Goal: Communication & Community: Share content

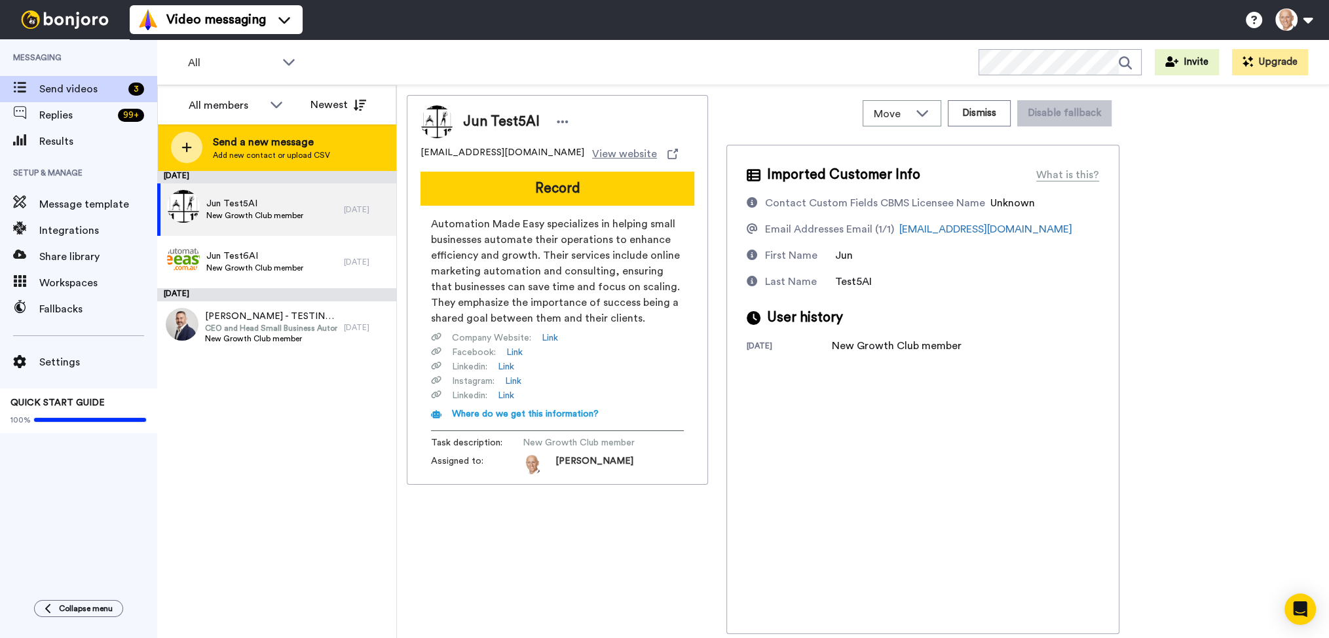
click at [304, 141] on span "Send a new message" at bounding box center [271, 142] width 117 height 16
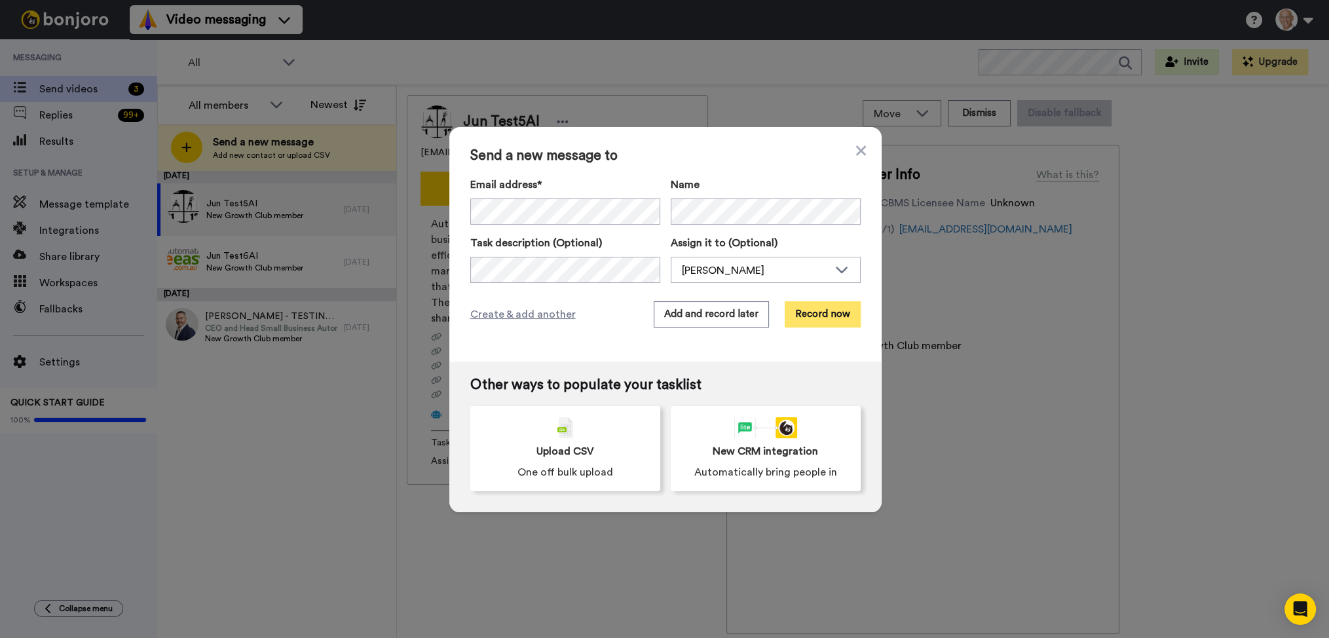
click at [821, 317] on button "Record now" at bounding box center [823, 314] width 76 height 26
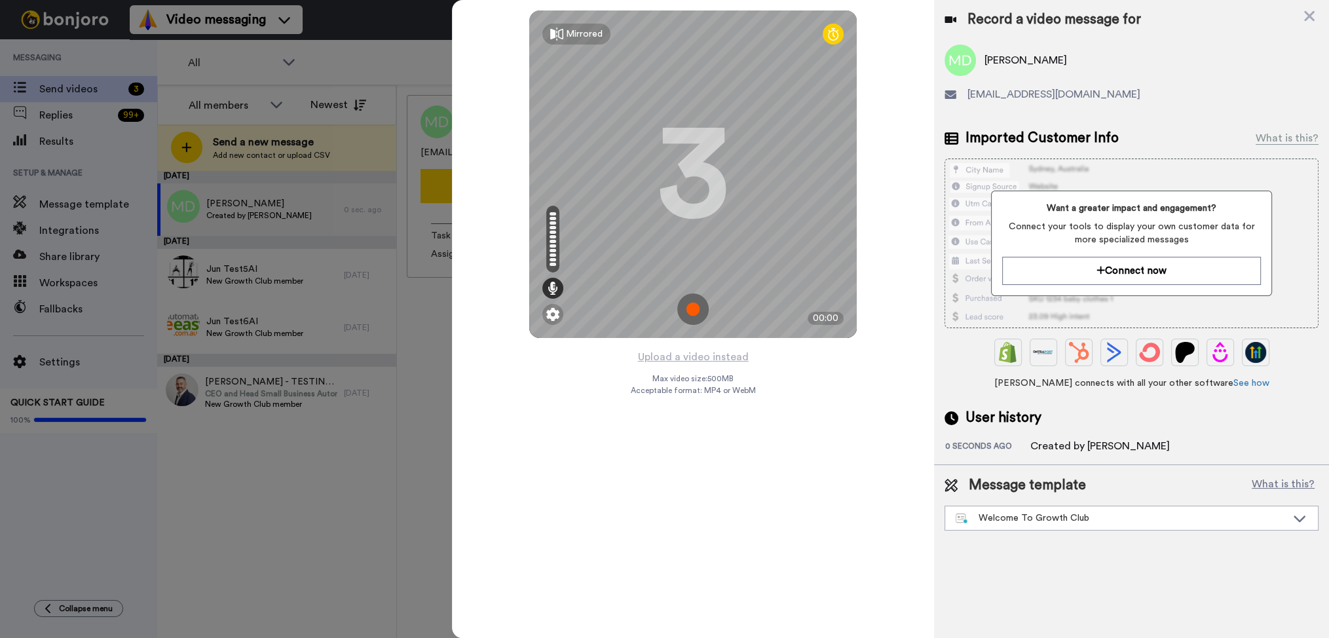
click at [696, 316] on img at bounding box center [692, 308] width 31 height 31
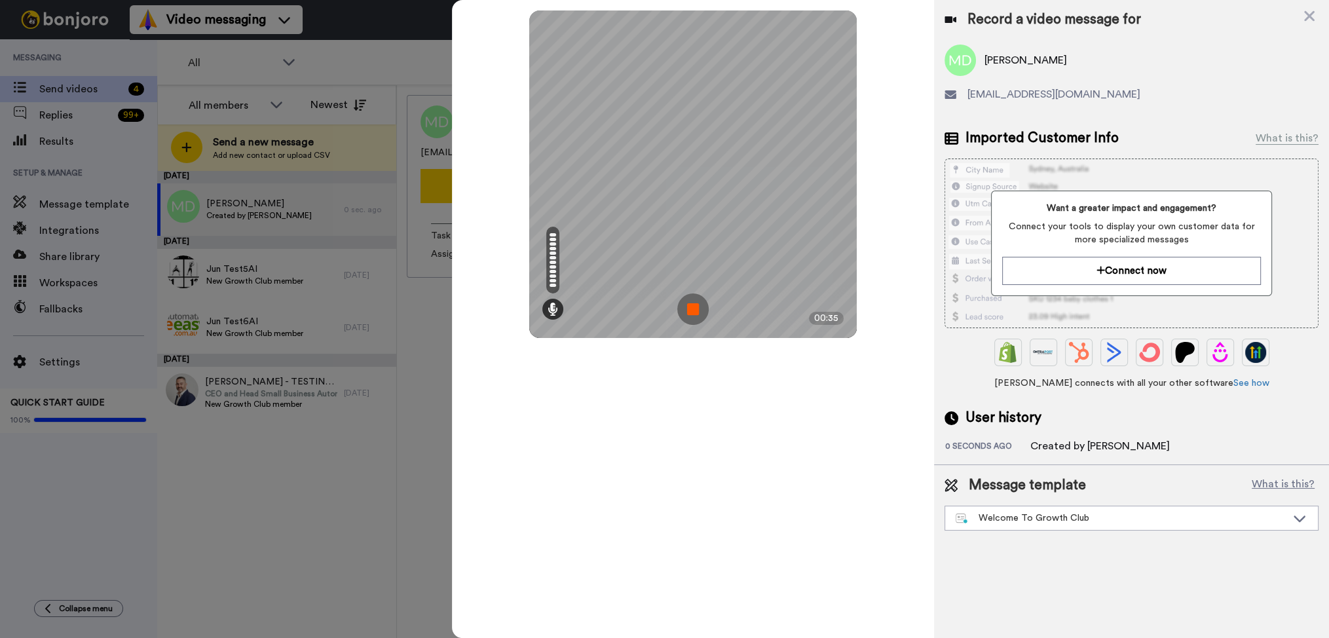
click at [692, 314] on img at bounding box center [692, 308] width 31 height 31
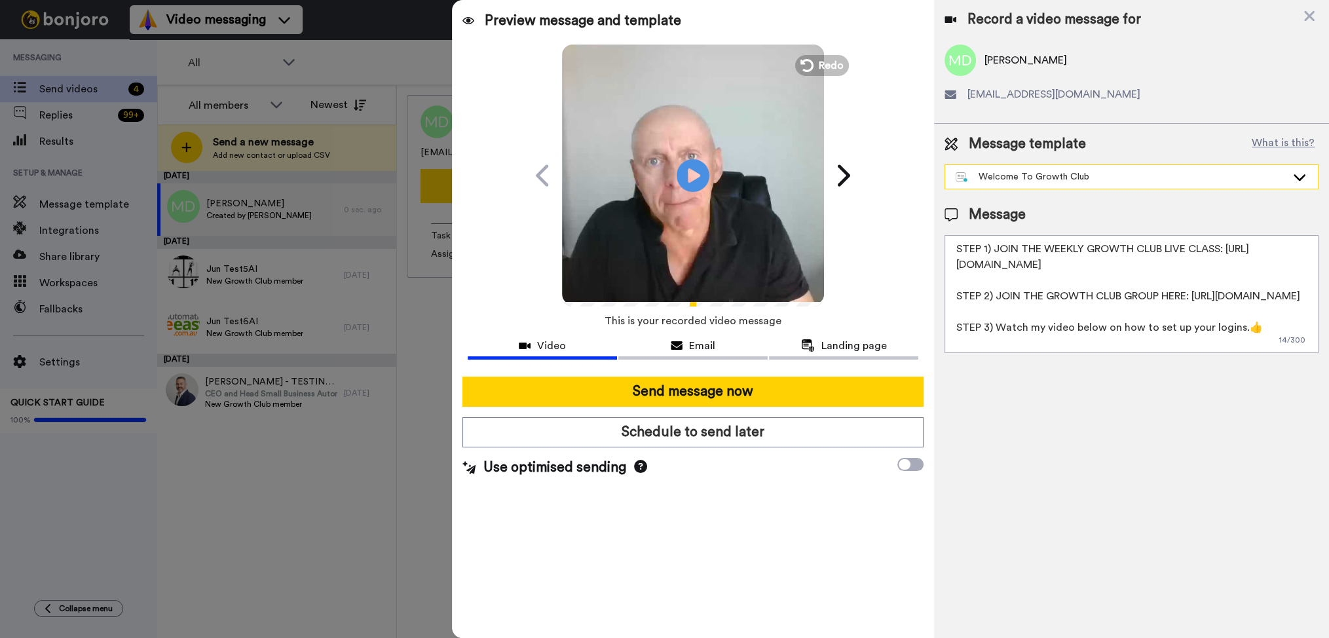
click at [1120, 168] on div "Welcome To Growth Club" at bounding box center [1131, 177] width 373 height 24
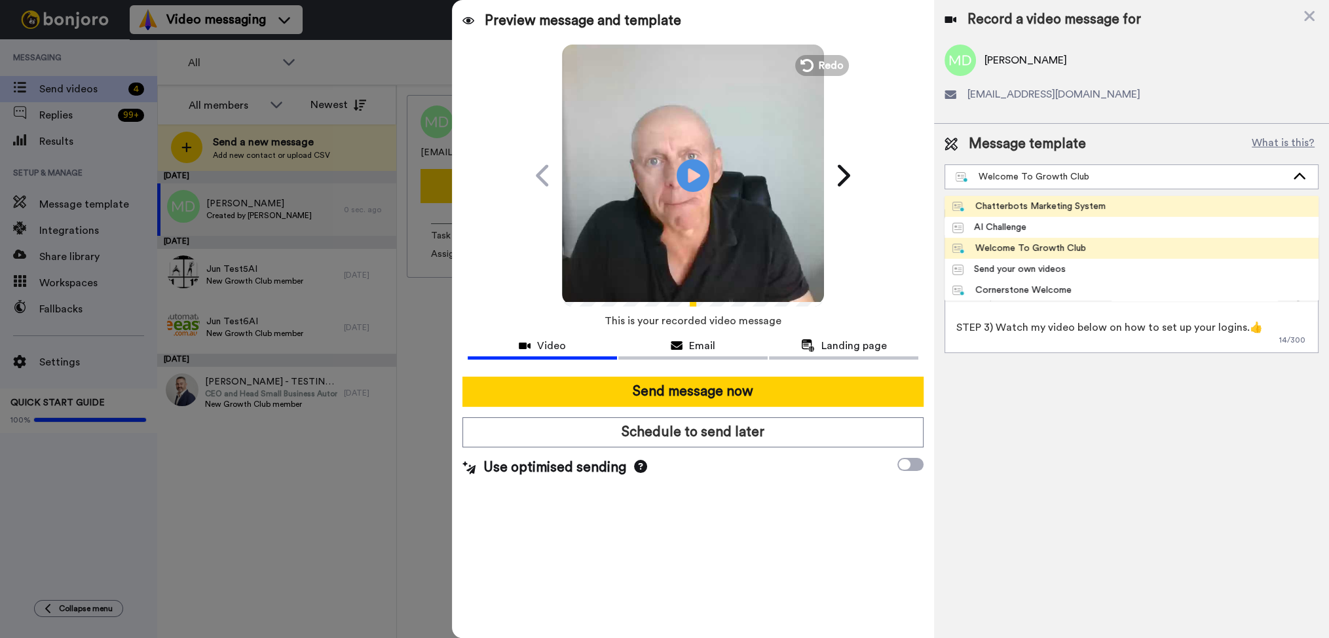
click at [1115, 202] on li "Chatterbots Marketing System" at bounding box center [1132, 206] width 374 height 21
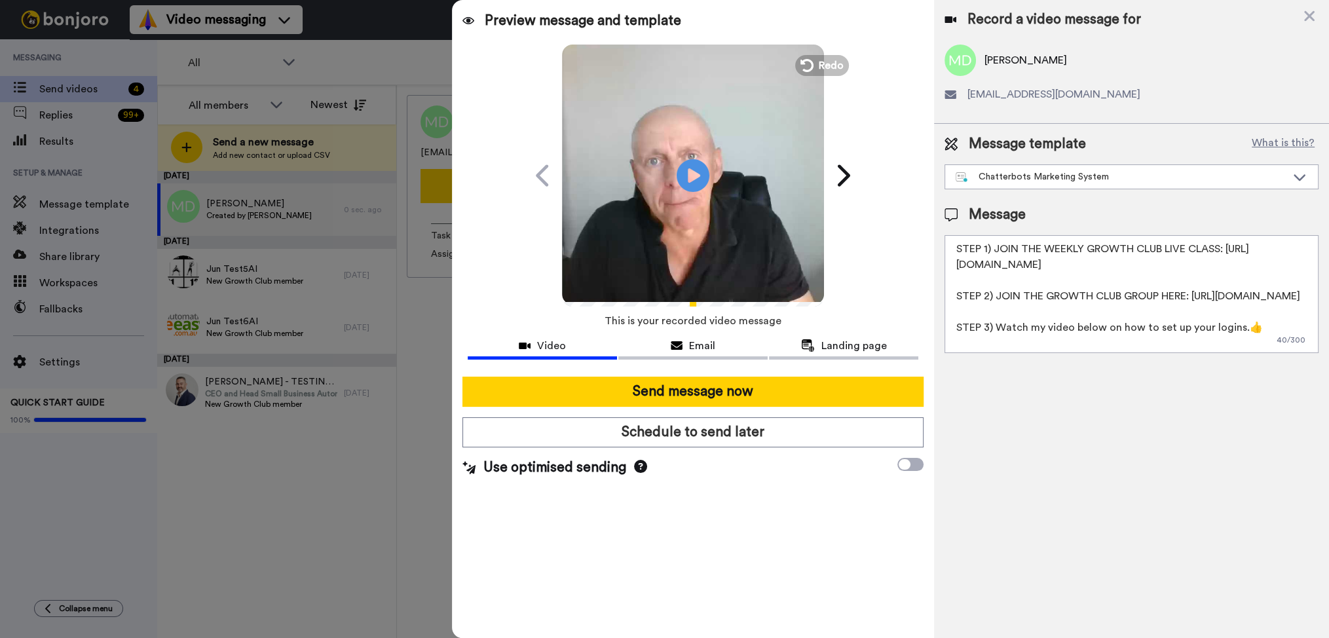
type textarea "Hey {first_name|there}, I recorded a quick video for you here, and a link to ge…"
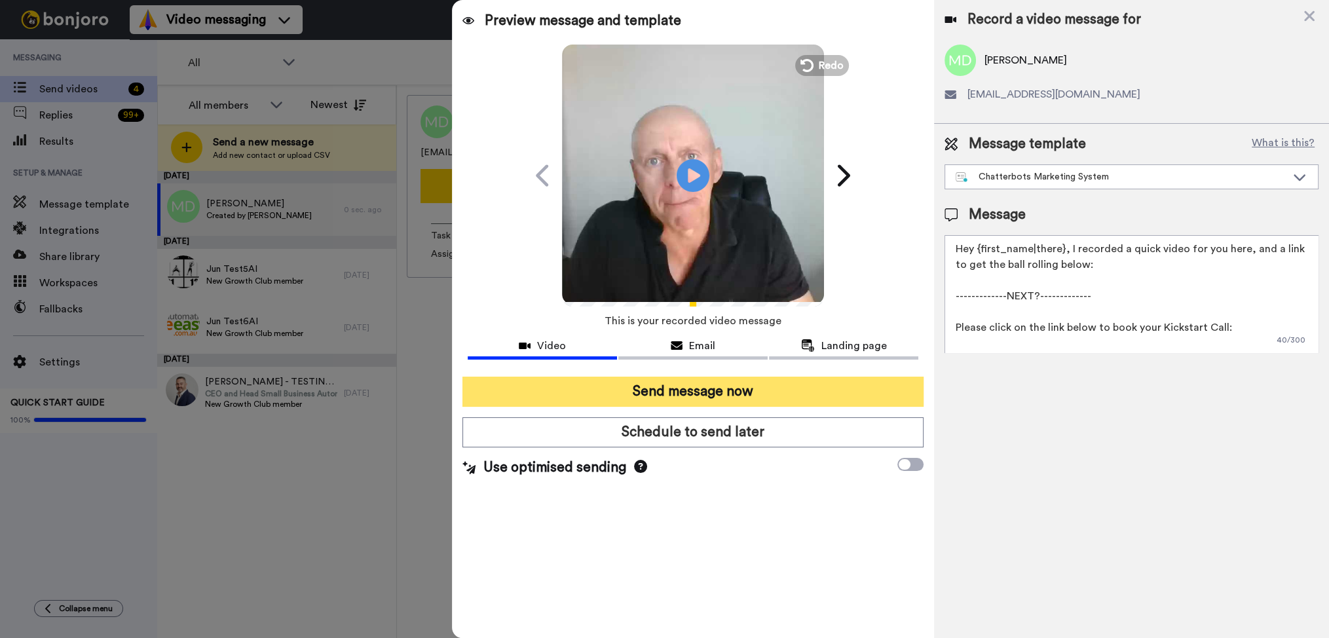
click at [785, 390] on button "Send message now" at bounding box center [693, 392] width 462 height 30
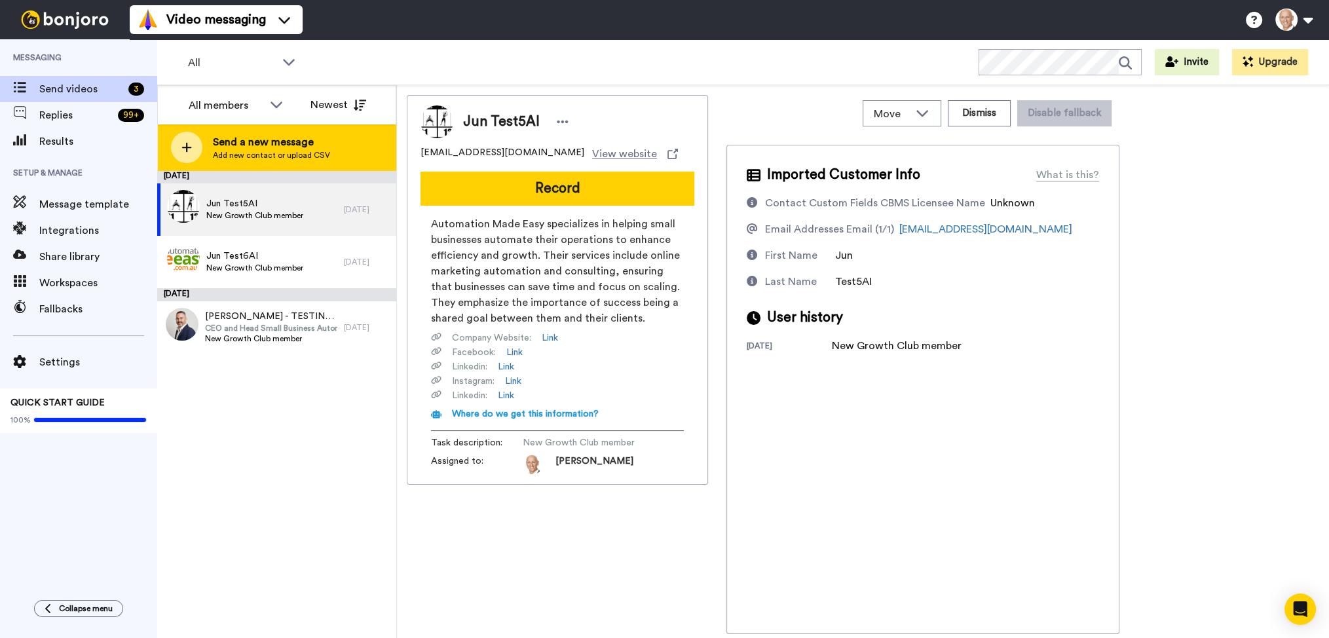
click at [239, 135] on span "Send a new message" at bounding box center [271, 142] width 117 height 16
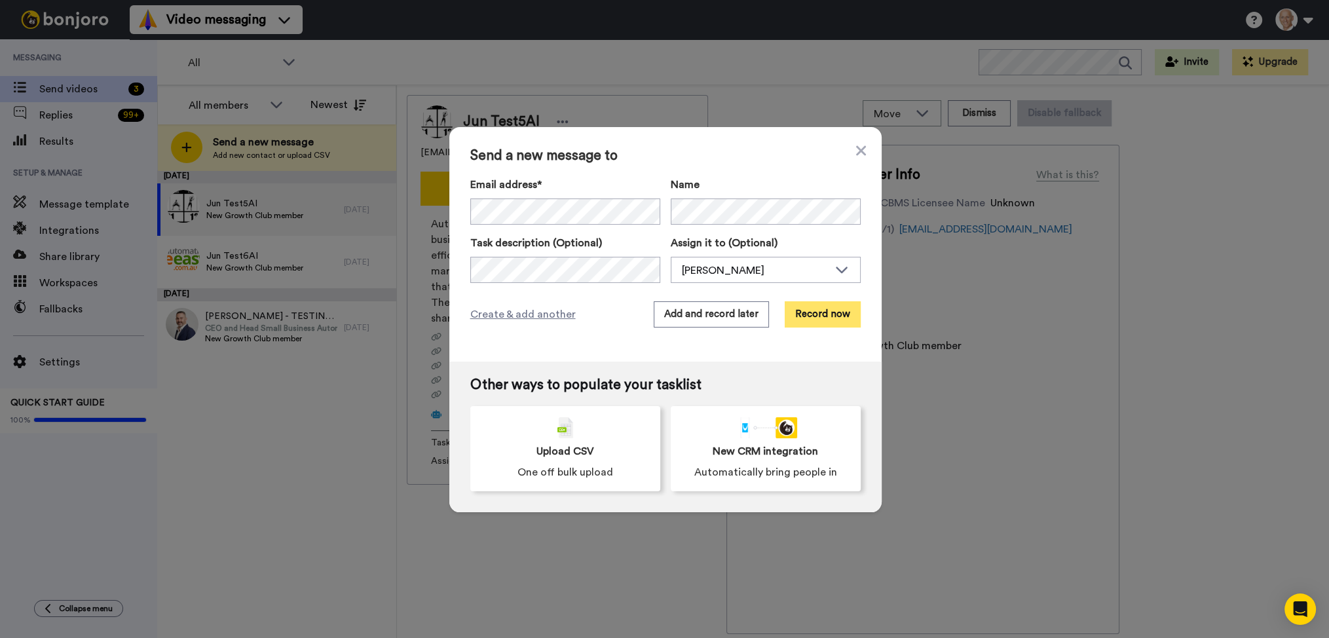
drag, startPoint x: 817, startPoint y: 310, endPoint x: 815, endPoint y: 317, distance: 7.7
click at [815, 317] on button "Record now" at bounding box center [823, 314] width 76 height 26
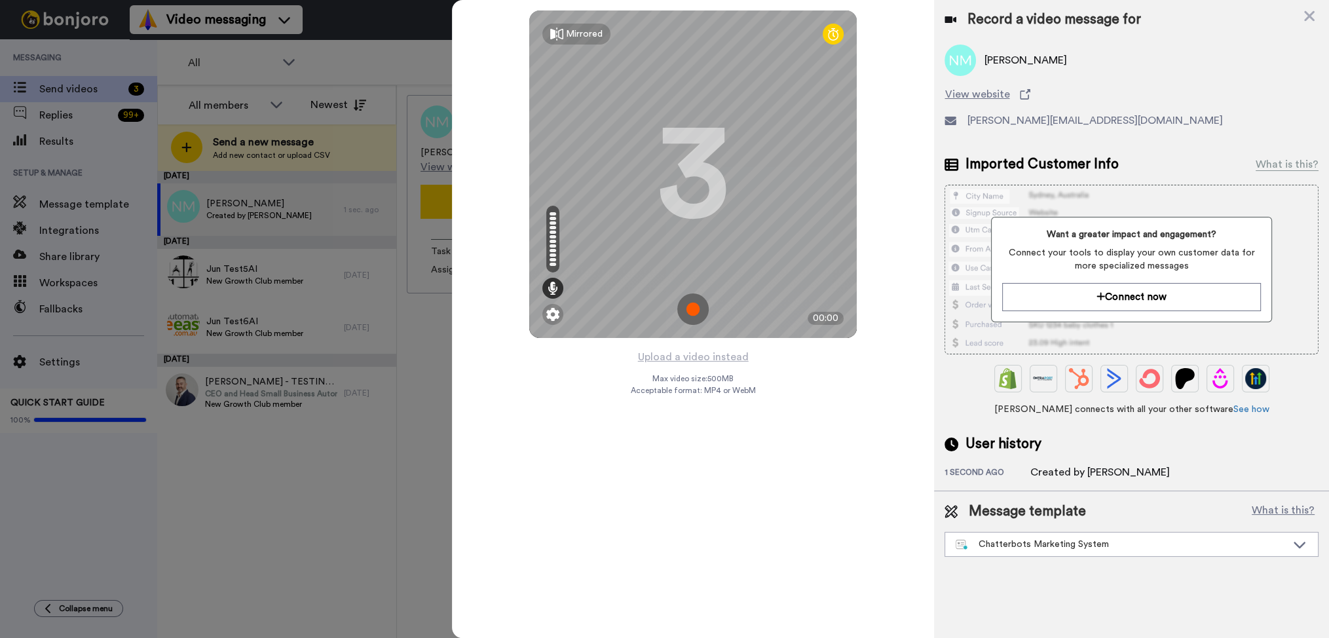
click at [696, 312] on img at bounding box center [692, 308] width 31 height 31
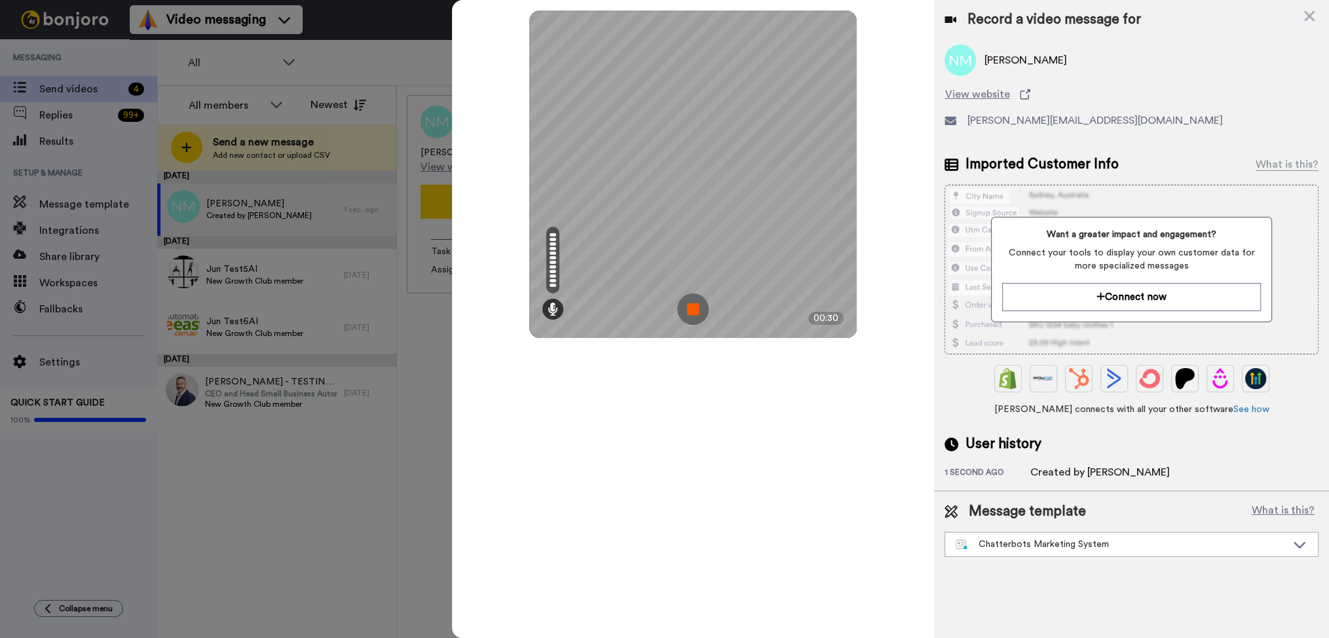
click at [692, 309] on img at bounding box center [692, 308] width 31 height 31
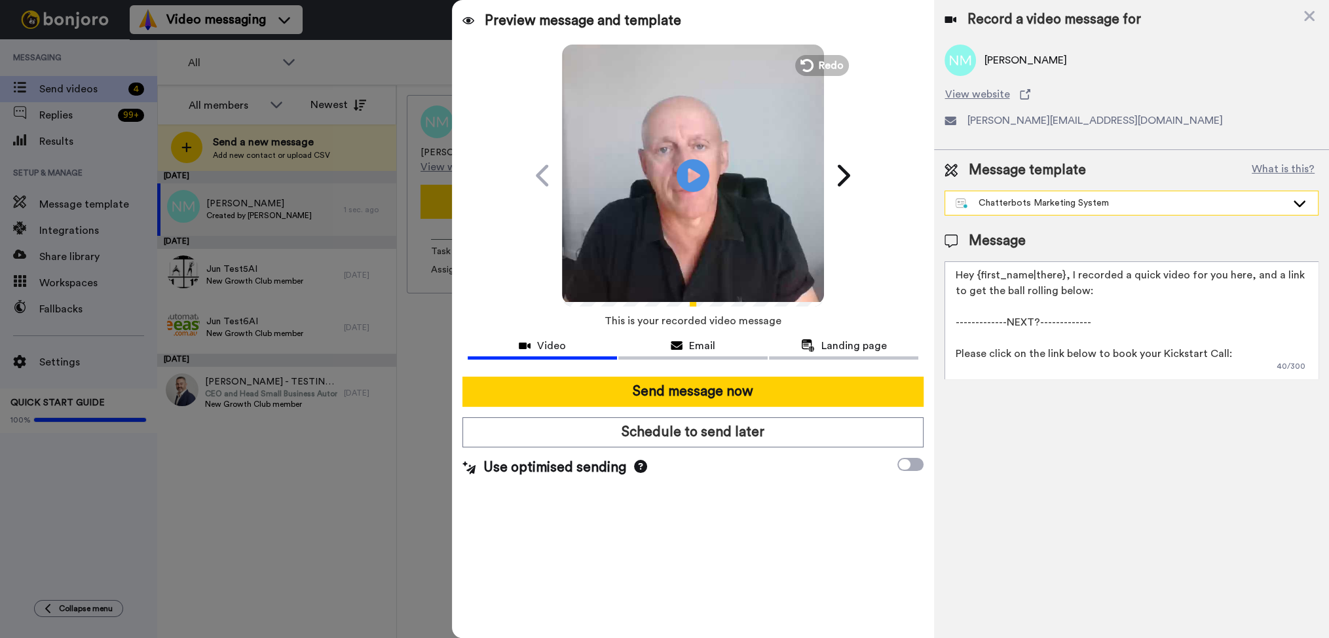
click at [1152, 204] on div "Chatterbots Marketing System" at bounding box center [1121, 203] width 331 height 13
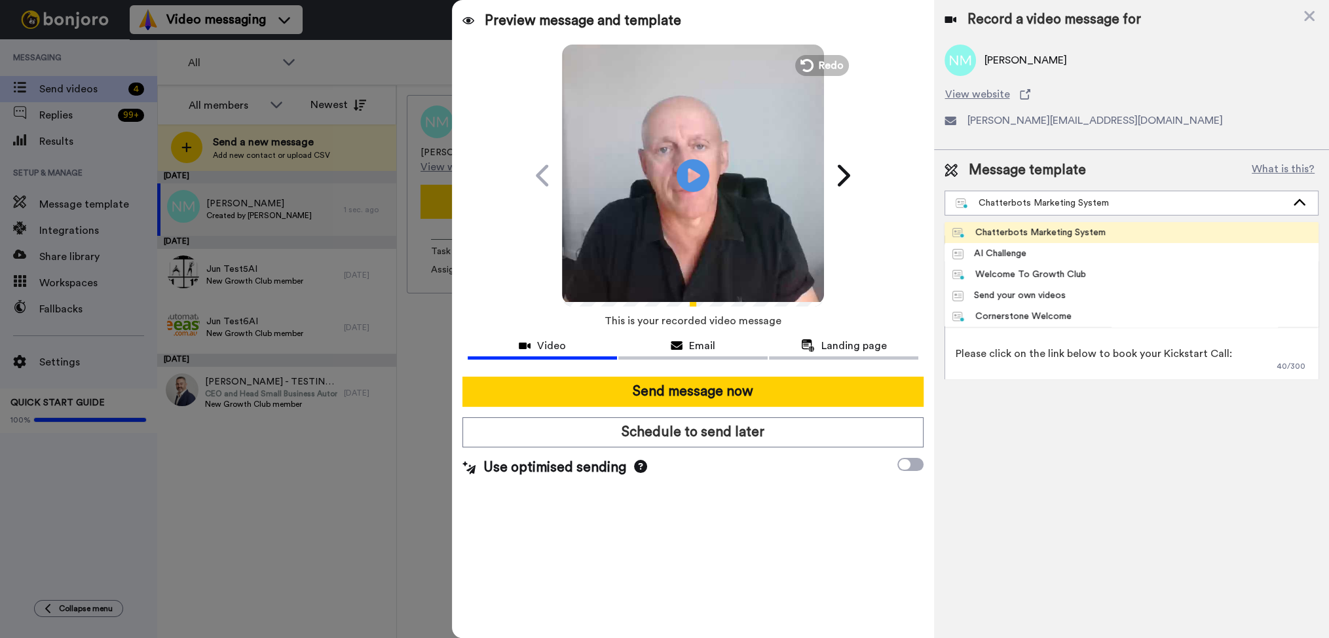
click at [1163, 172] on div "Message template What is this?" at bounding box center [1132, 170] width 374 height 20
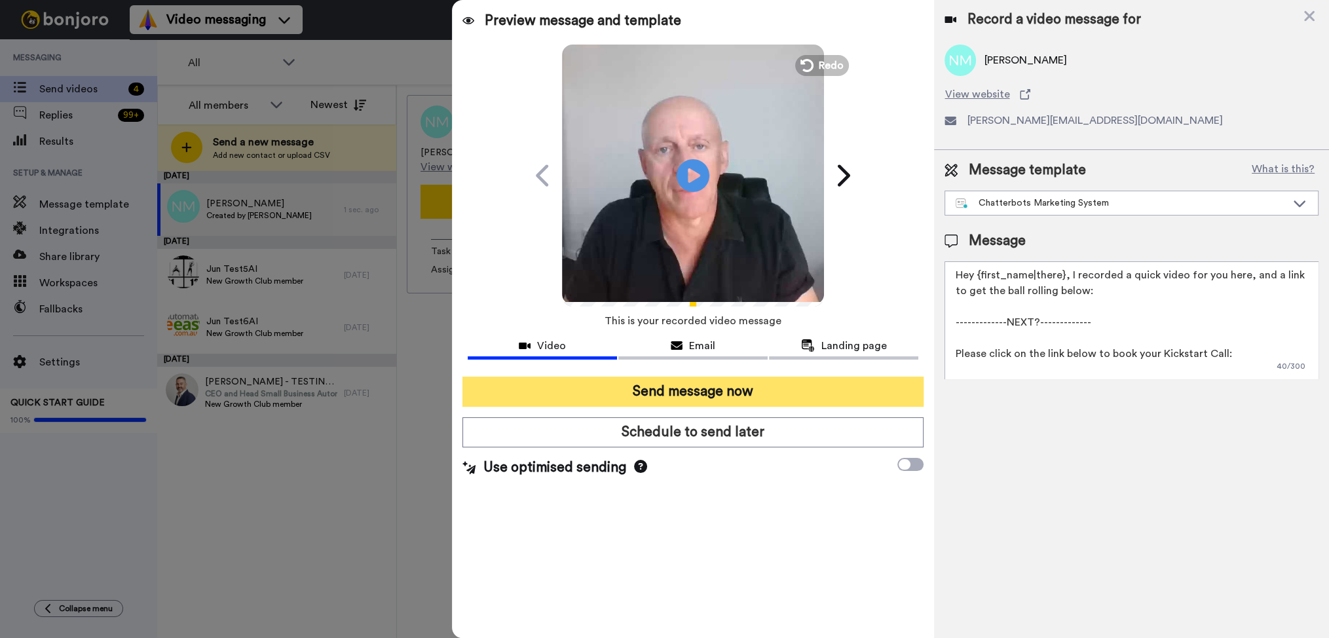
click at [688, 394] on button "Send message now" at bounding box center [693, 392] width 462 height 30
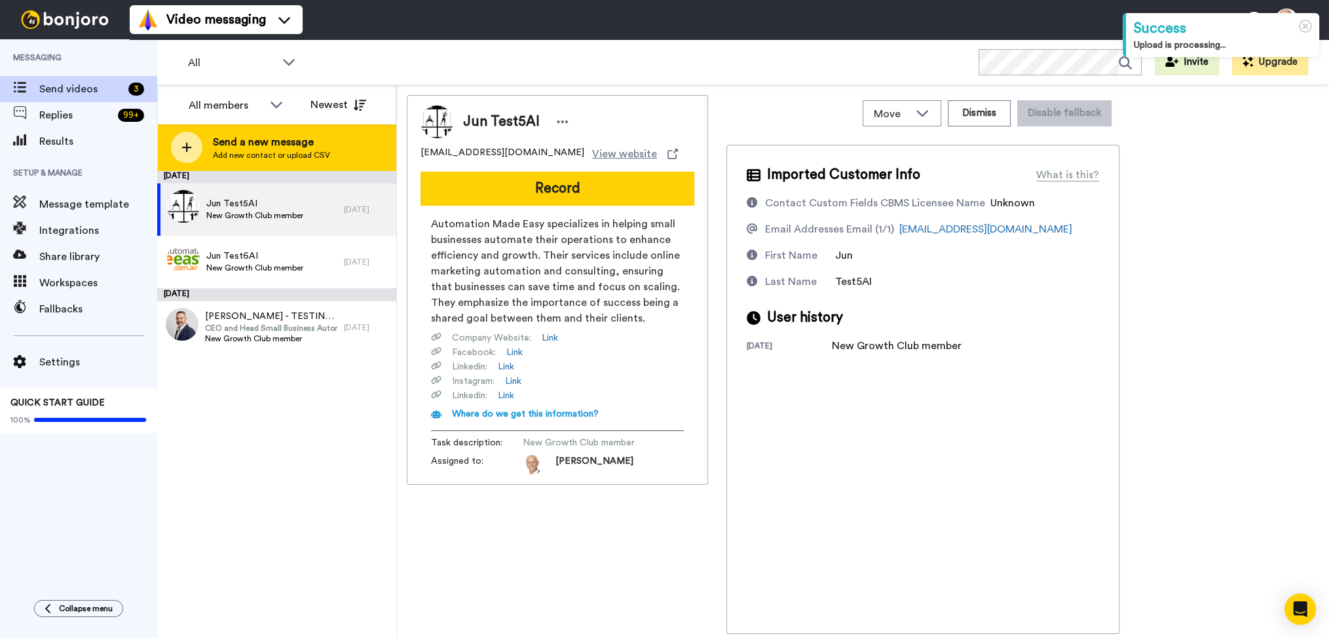
click at [221, 144] on span "Send a new message" at bounding box center [271, 142] width 117 height 16
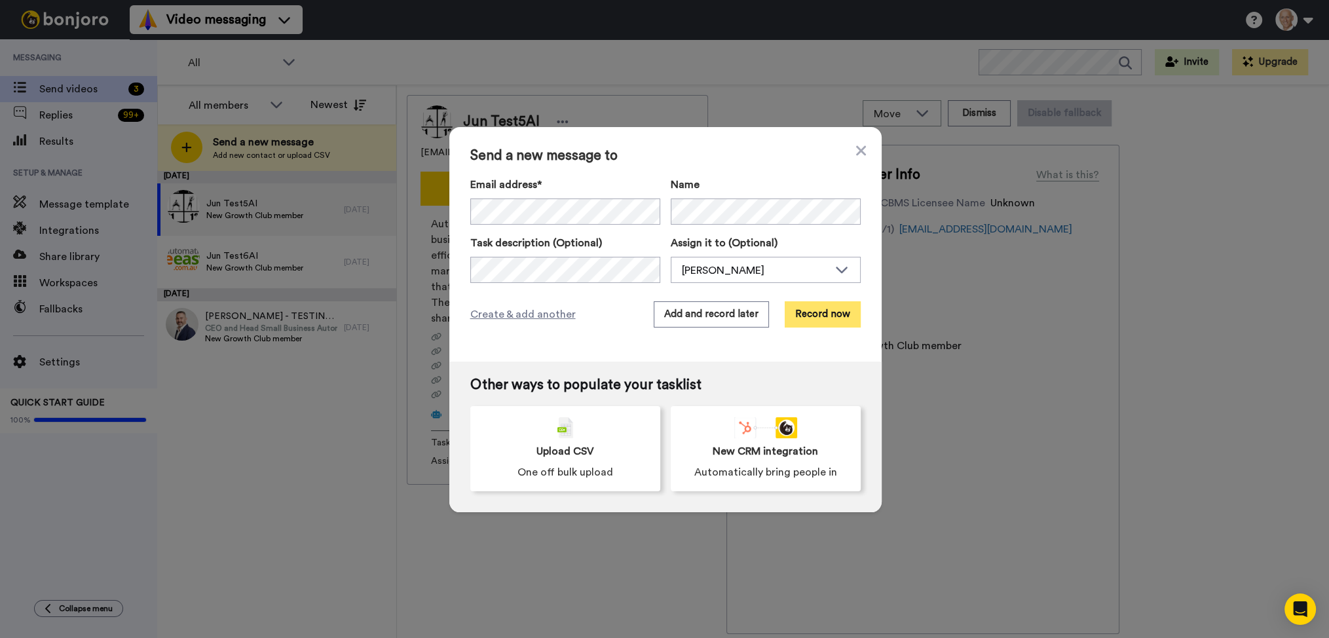
click at [839, 310] on button "Record now" at bounding box center [823, 314] width 76 height 26
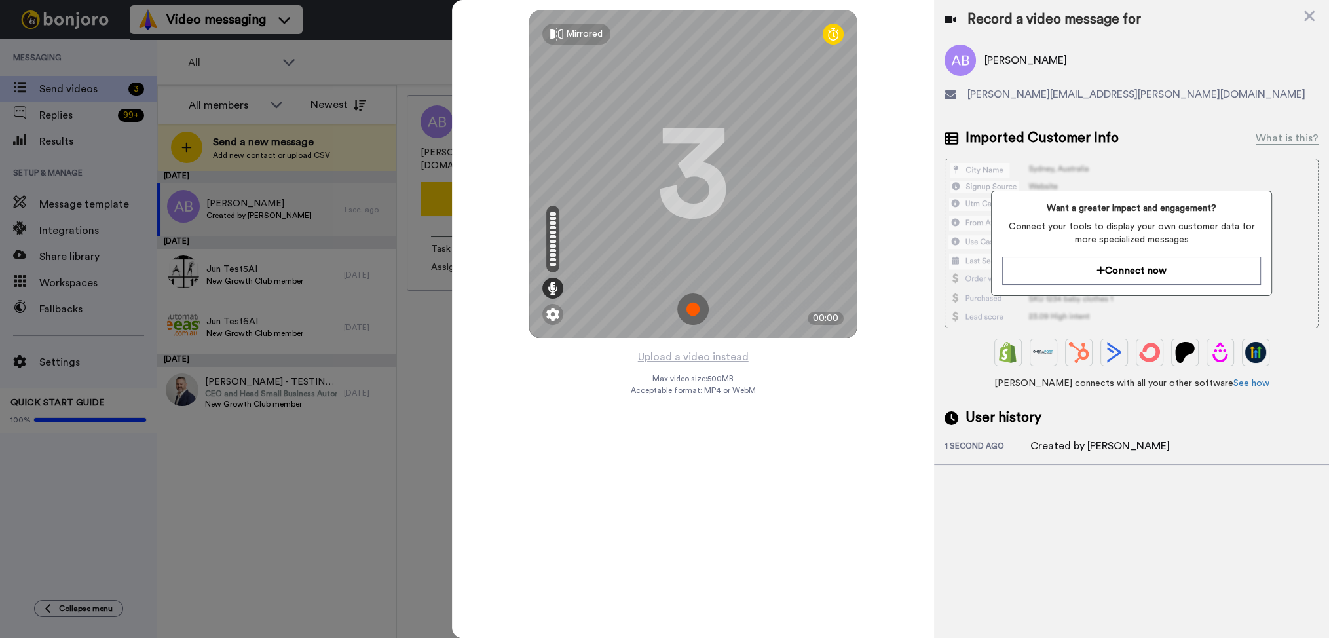
click at [696, 311] on img at bounding box center [692, 308] width 31 height 31
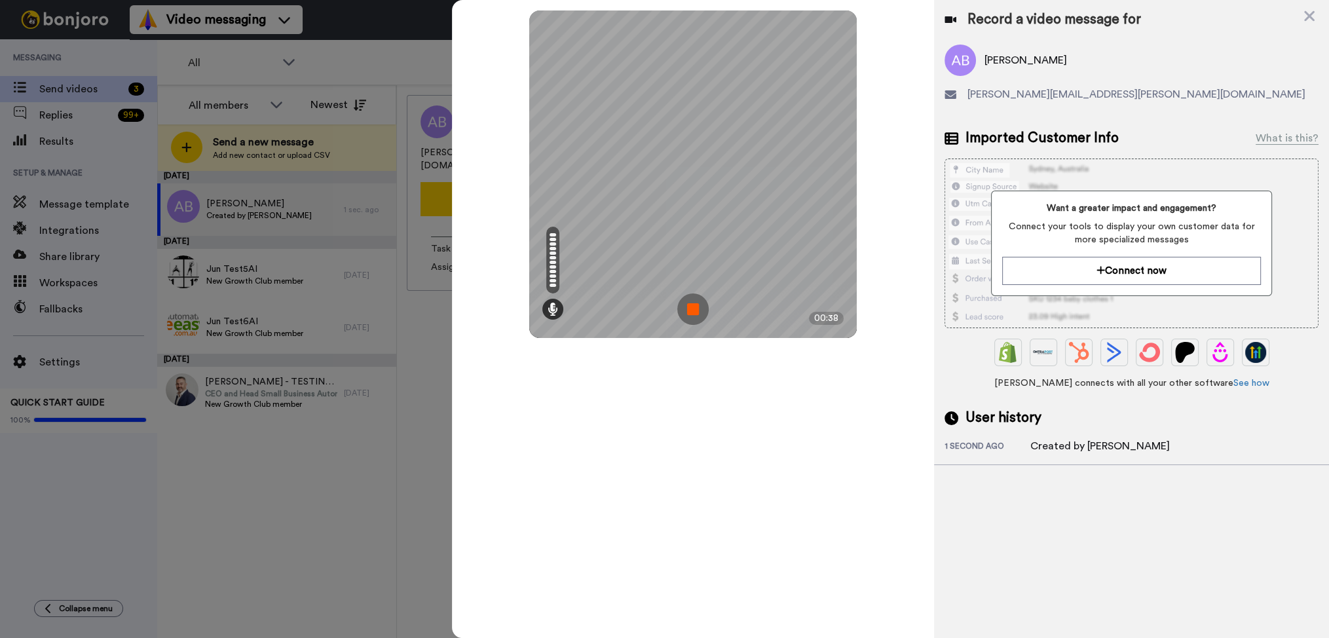
click at [696, 311] on img at bounding box center [692, 308] width 31 height 31
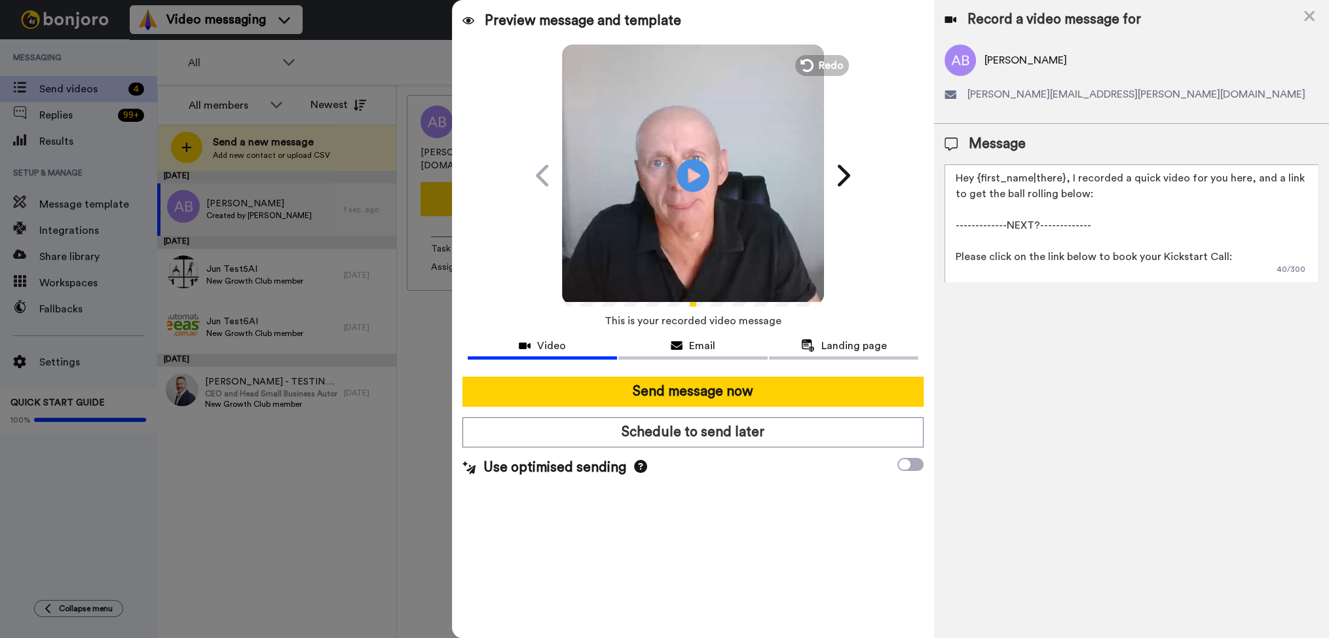
click at [1179, 194] on textarea "Hey {first_name|there}, I recorded a quick video for you here, and a link to ge…" at bounding box center [1132, 223] width 374 height 118
click at [1176, 160] on div "Message Hey {first_name|there}, I recorded a quick video for you here, and a li…" at bounding box center [1132, 208] width 374 height 148
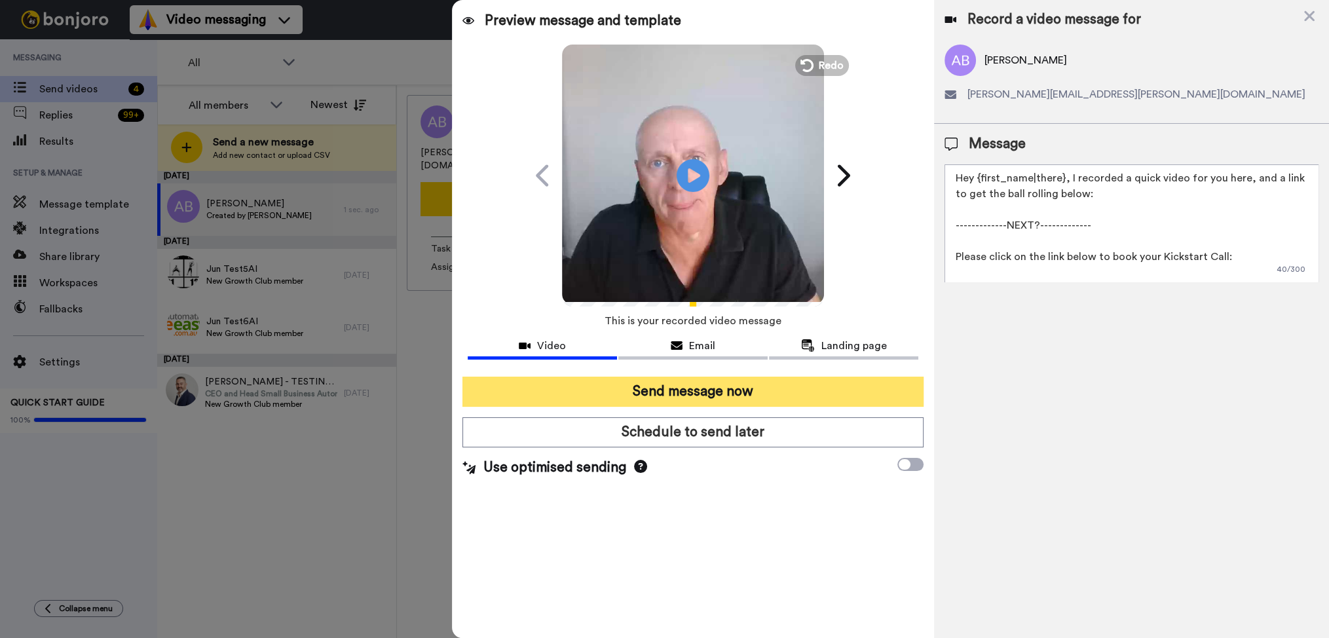
click at [746, 390] on button "Send message now" at bounding box center [693, 392] width 462 height 30
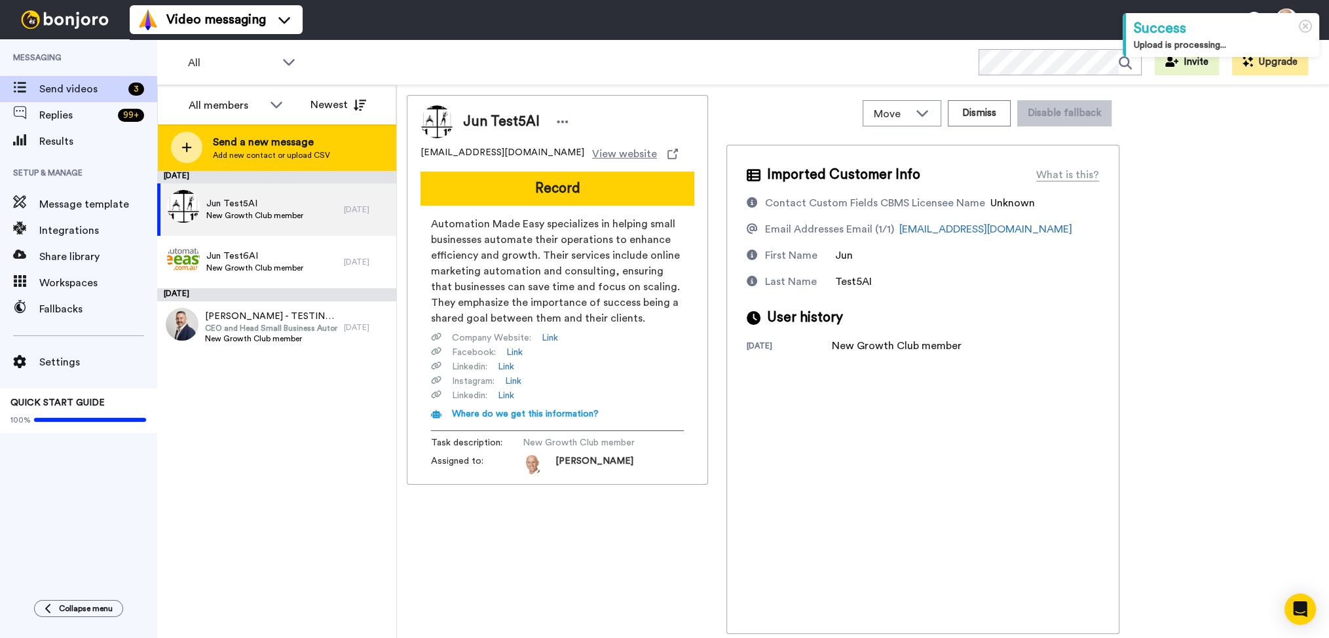
click at [301, 155] on span "Add new contact or upload CSV" at bounding box center [271, 155] width 117 height 10
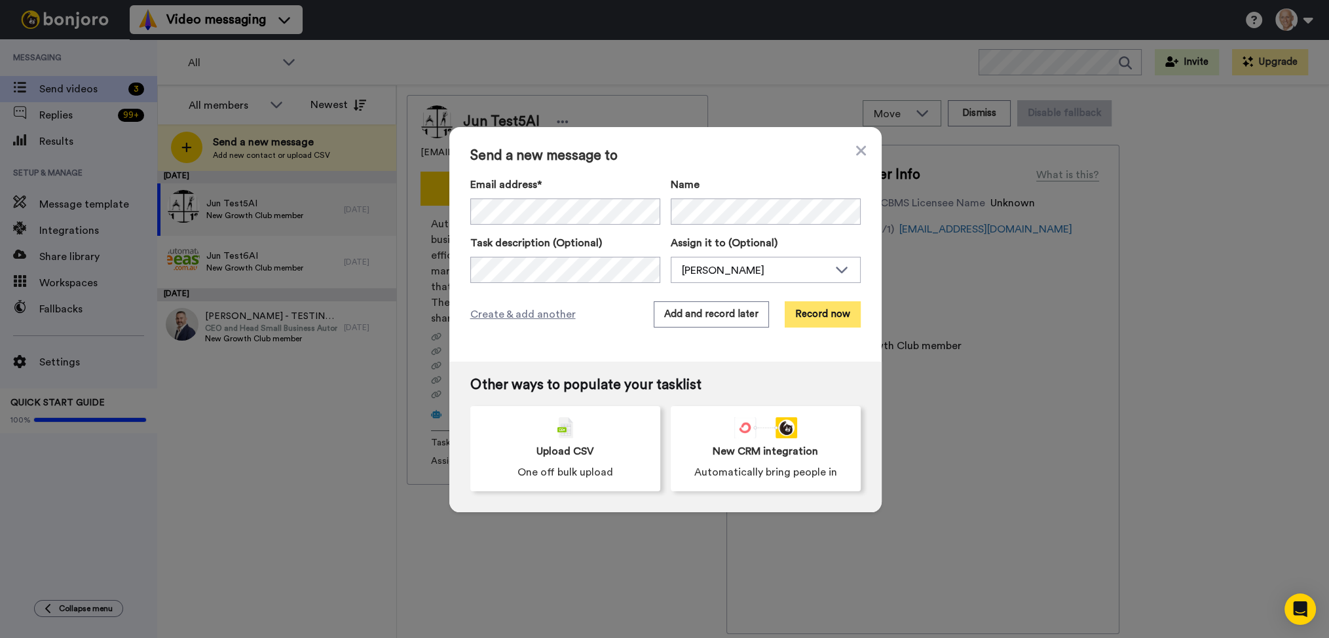
click at [808, 316] on button "Record now" at bounding box center [823, 314] width 76 height 26
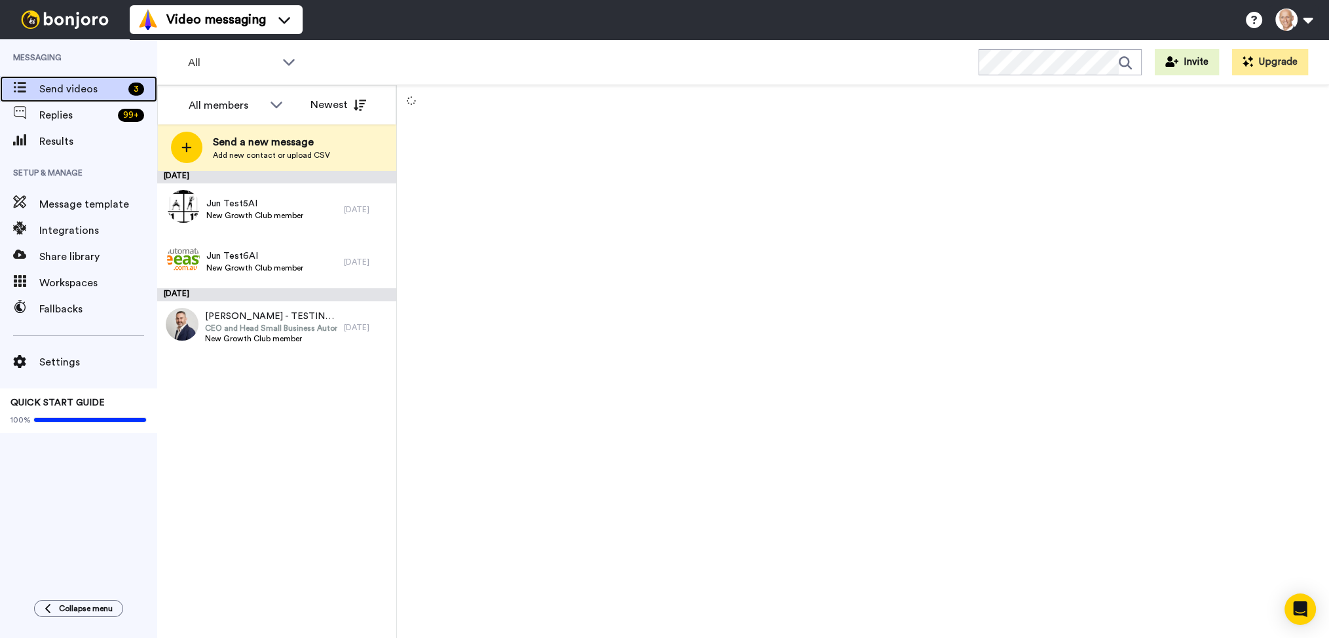
click at [100, 90] on span "Send videos" at bounding box center [81, 89] width 84 height 16
click at [73, 123] on div "Replies 99 +" at bounding box center [78, 115] width 157 height 26
click at [56, 146] on span "Results" at bounding box center [98, 142] width 118 height 16
click at [62, 144] on span "Results" at bounding box center [98, 142] width 118 height 16
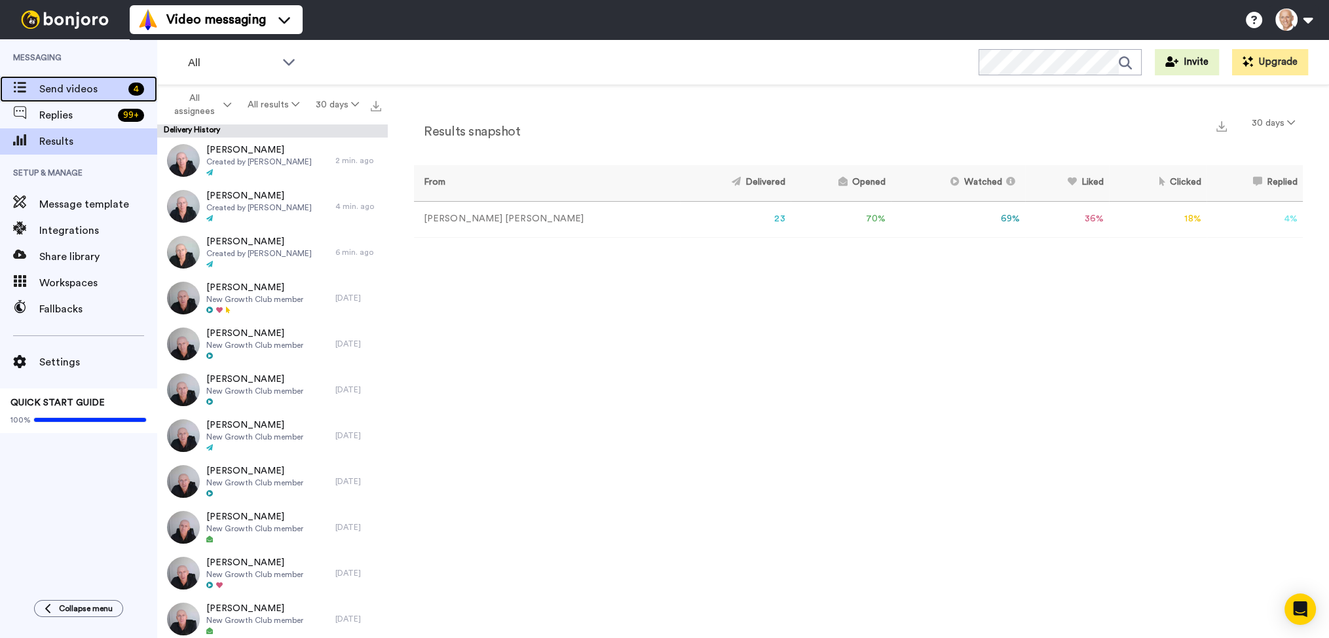
click at [79, 88] on span "Send videos" at bounding box center [81, 89] width 84 height 16
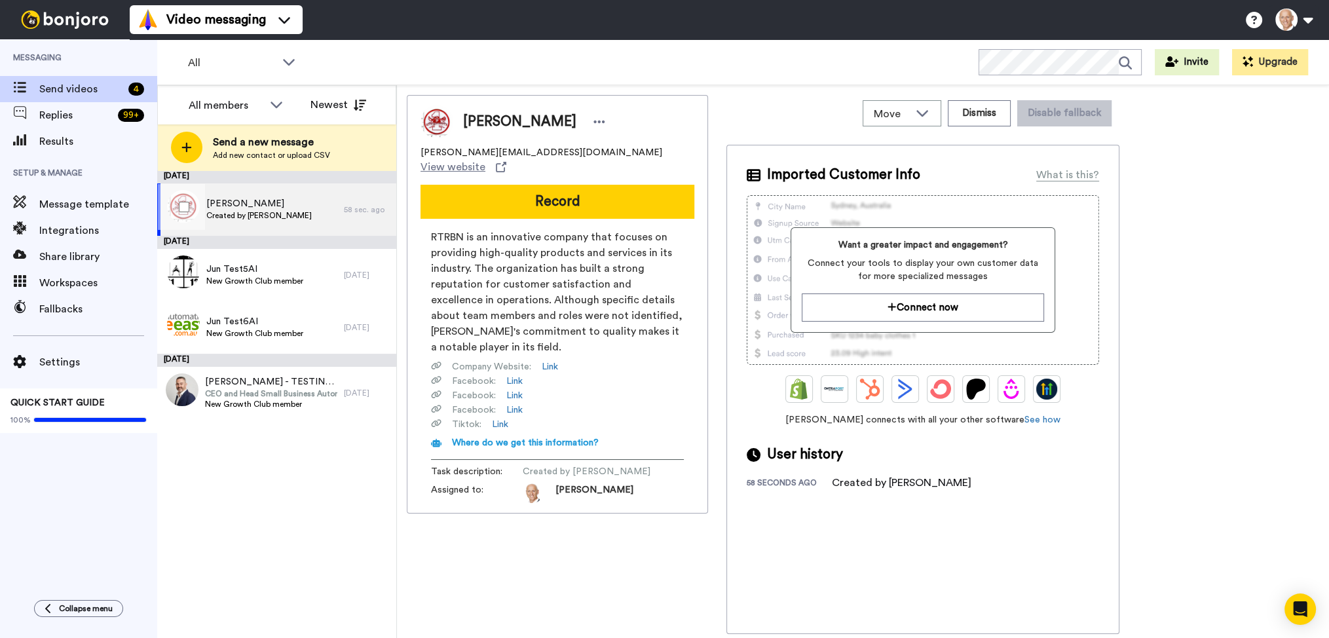
click at [255, 210] on span "Created by [PERSON_NAME]" at bounding box center [258, 215] width 105 height 10
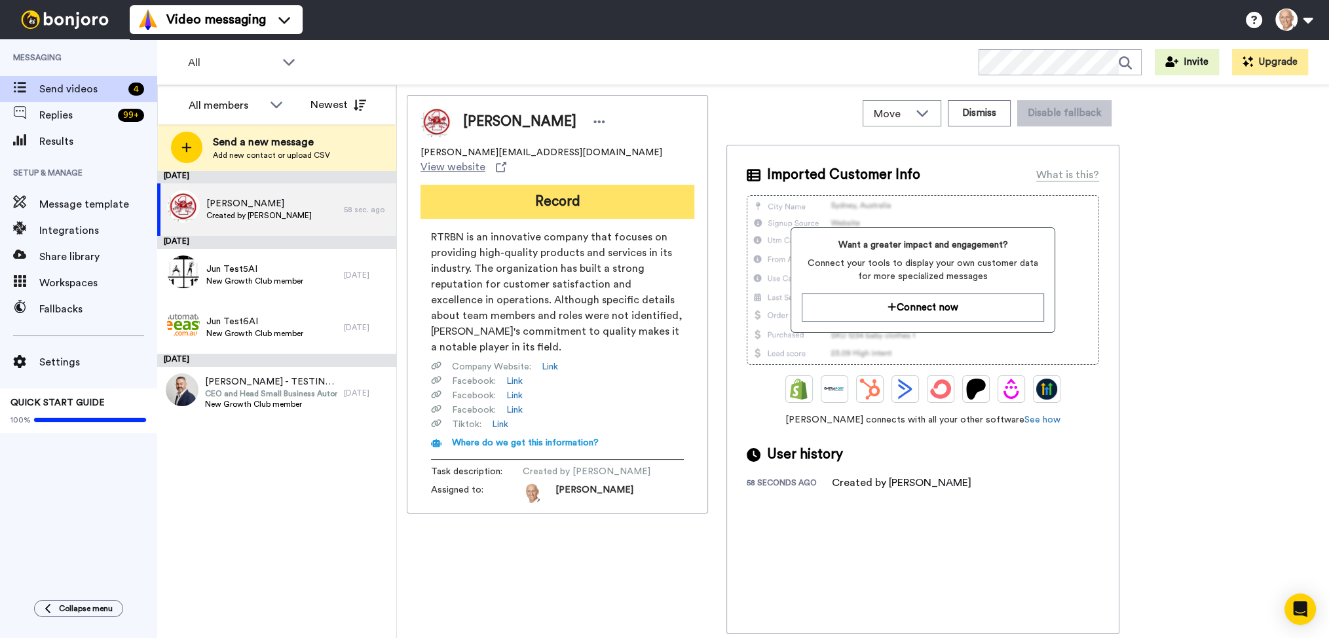
click at [495, 188] on button "Record" at bounding box center [558, 202] width 274 height 34
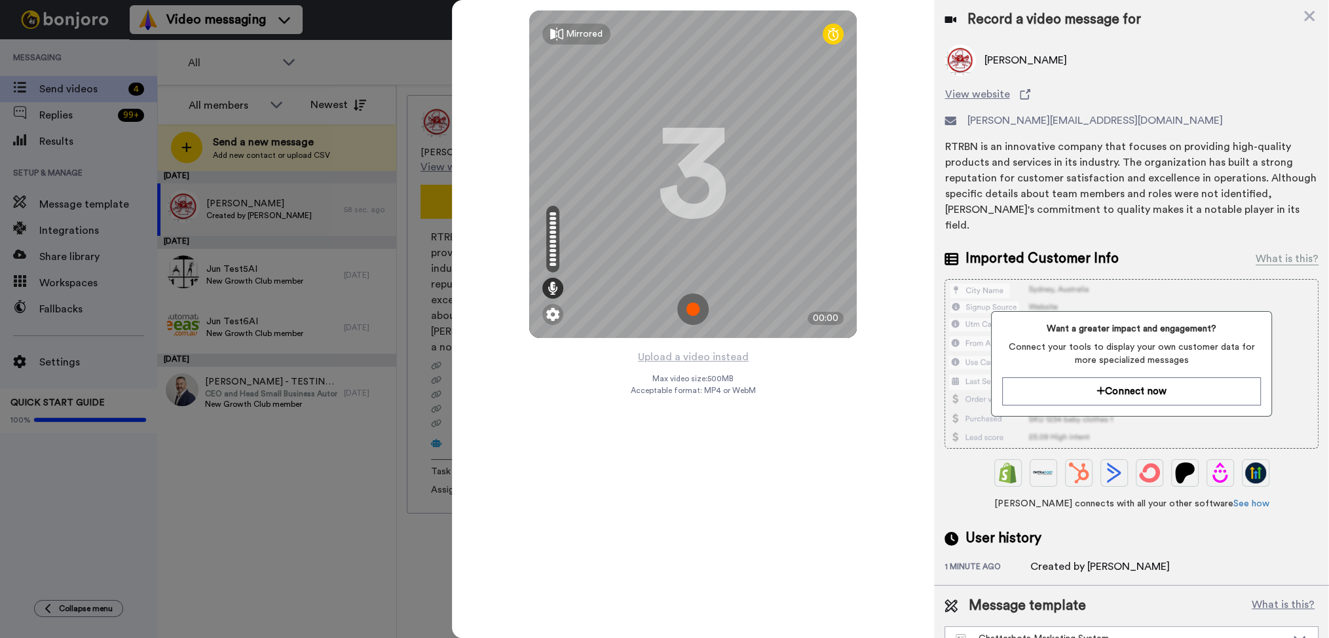
click at [689, 314] on img at bounding box center [692, 308] width 31 height 31
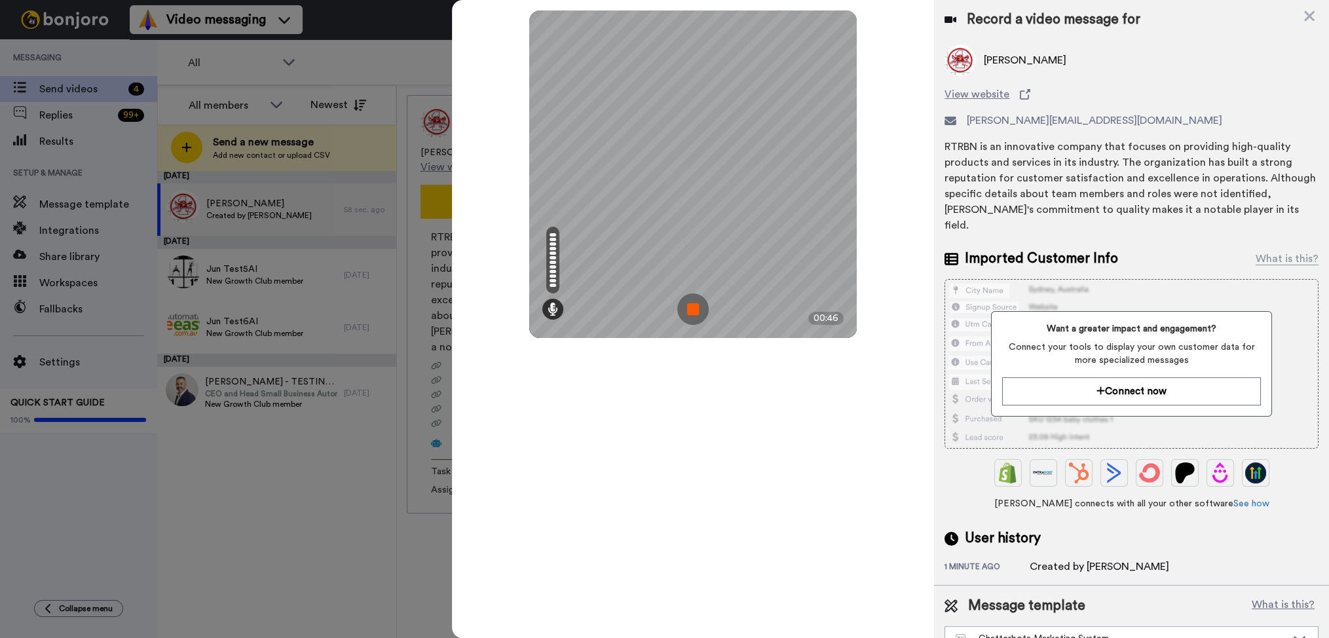
click at [690, 312] on img at bounding box center [692, 308] width 31 height 31
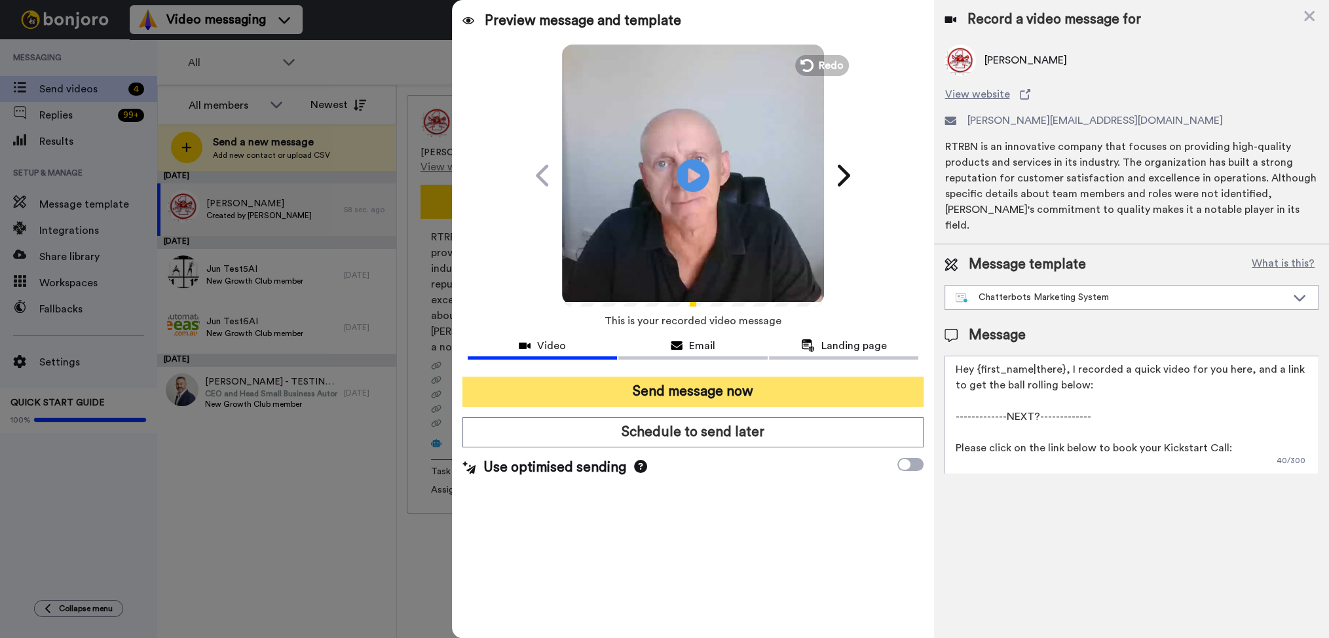
click at [723, 398] on button "Send message now" at bounding box center [693, 392] width 462 height 30
